Goal: Task Accomplishment & Management: Use online tool/utility

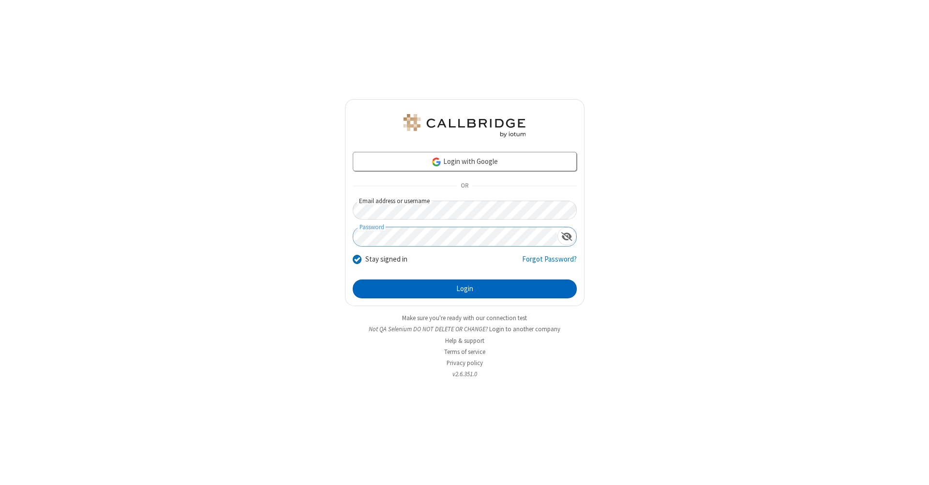
click at [464, 289] on button "Login" at bounding box center [465, 289] width 224 height 19
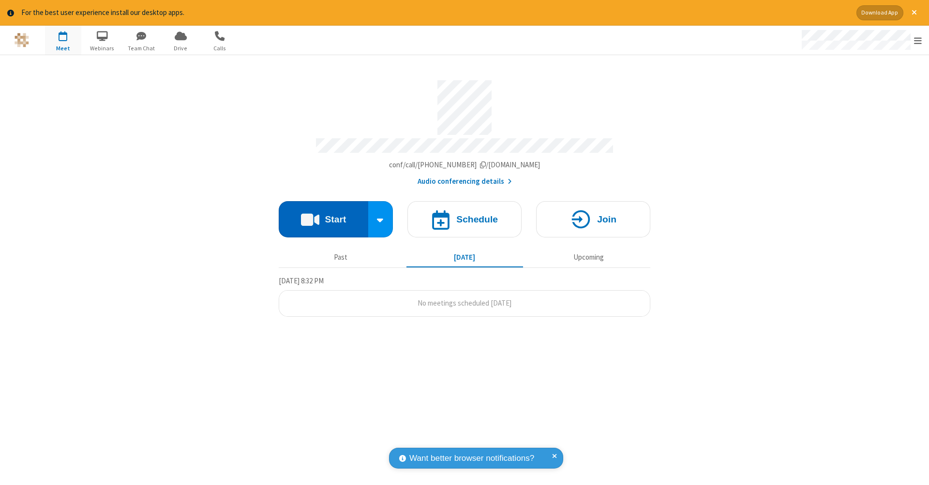
click at [323, 214] on button "Start" at bounding box center [323, 219] width 89 height 36
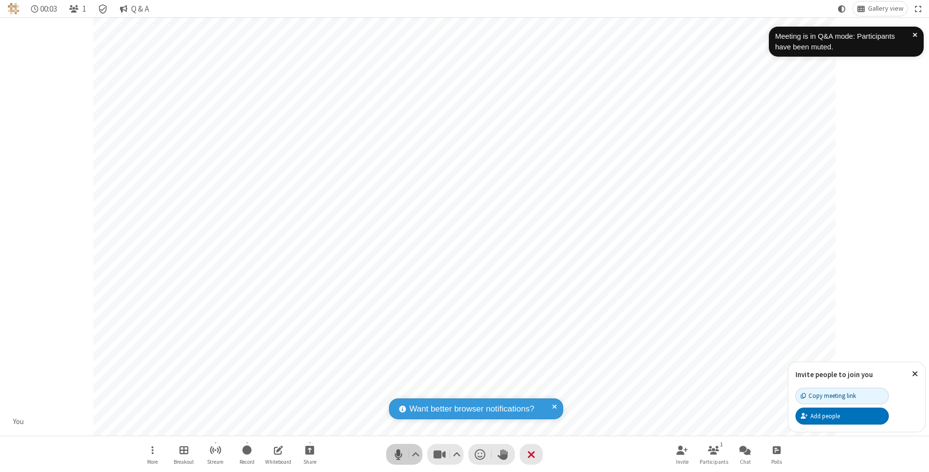
click at [398, 454] on span "Mute (⌘+Shift+A)" at bounding box center [398, 454] width 15 height 14
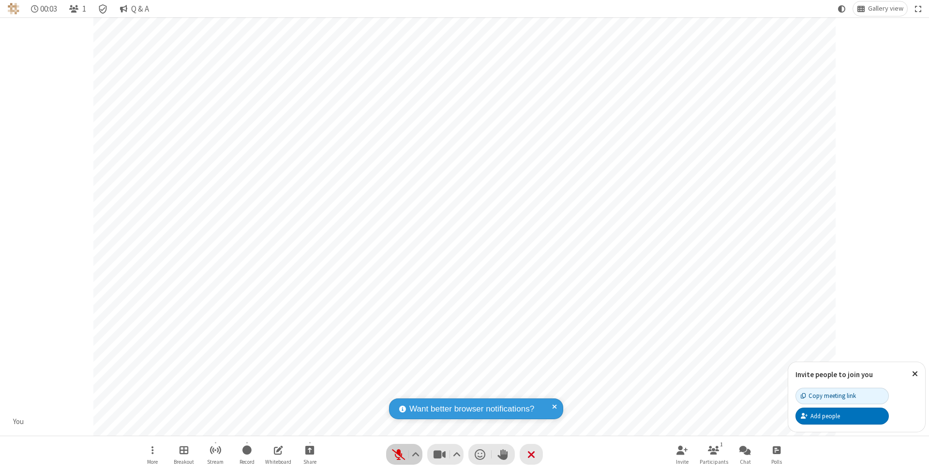
click at [398, 454] on span "Unmute (⌘+Shift+A)" at bounding box center [398, 454] width 15 height 14
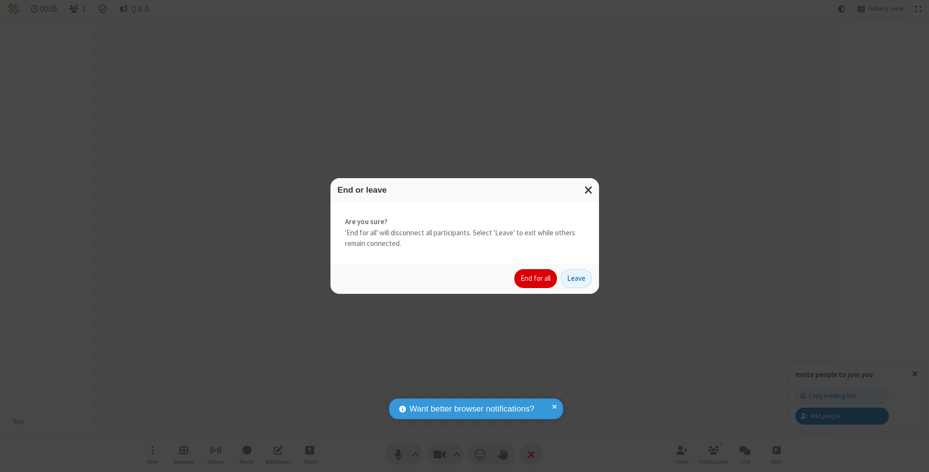
click at [536, 278] on button "End for all" at bounding box center [535, 278] width 43 height 19
